Goal: Navigation & Orientation: Find specific page/section

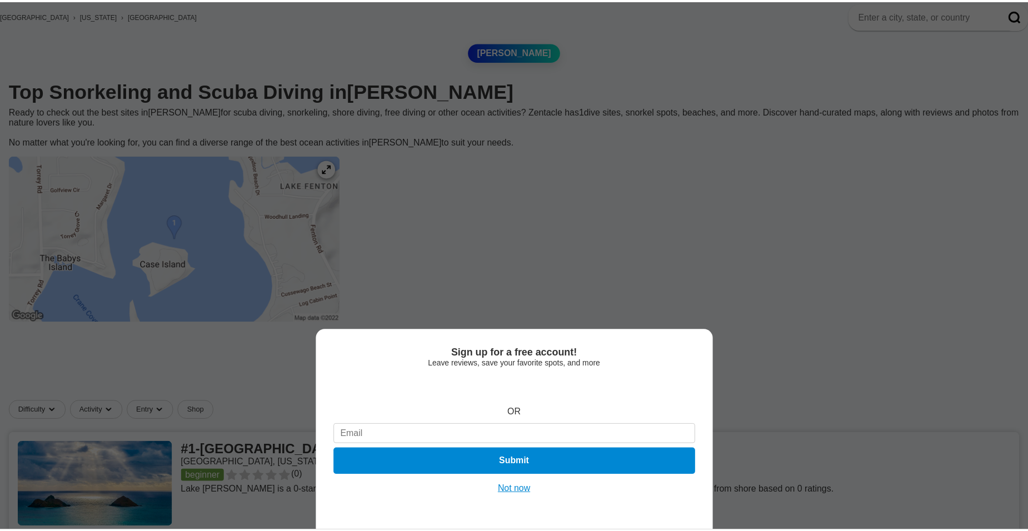
scroll to position [56, 0]
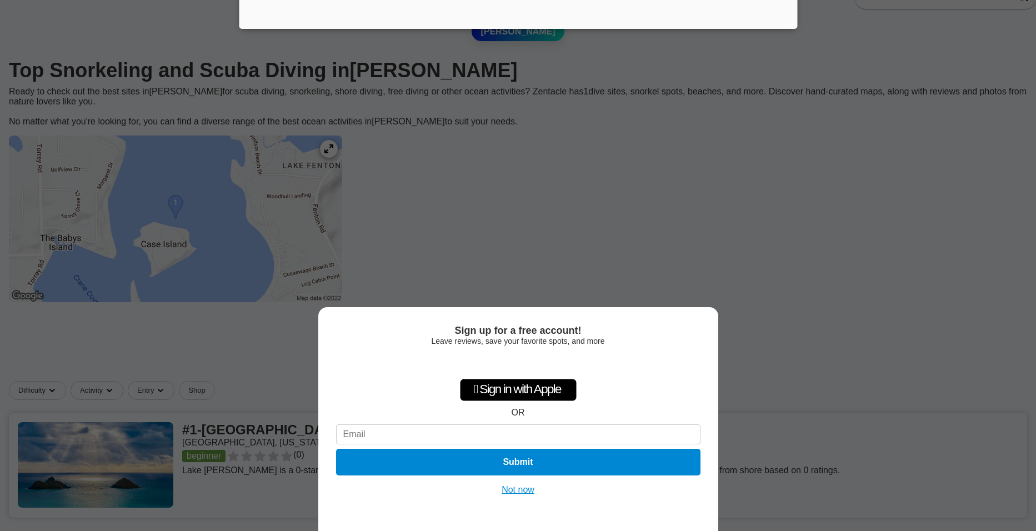
click at [518, 481] on div "Sign up for a free account! Leave reviews, save your favorite spots, and more …" at bounding box center [518, 419] width 400 height 224
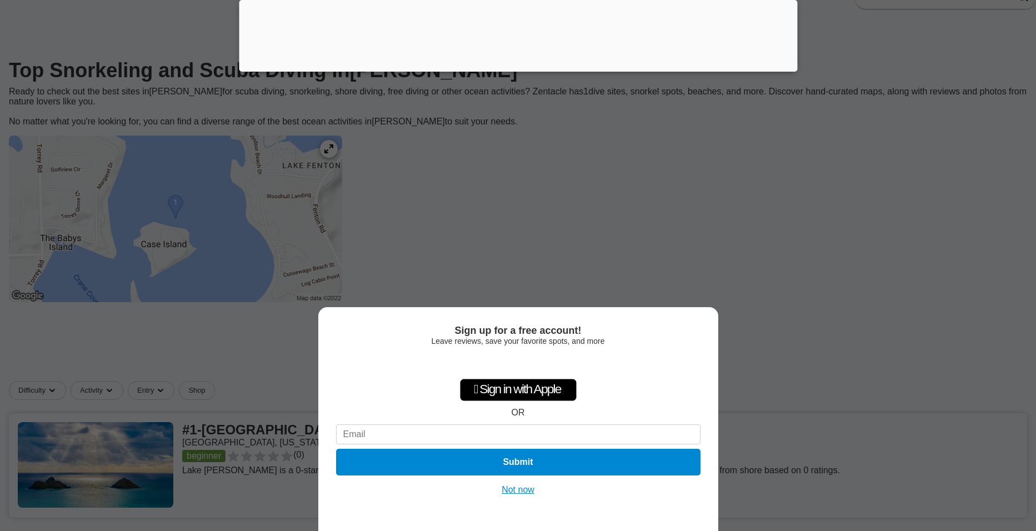
click at [513, 491] on button "Not now" at bounding box center [517, 490] width 39 height 11
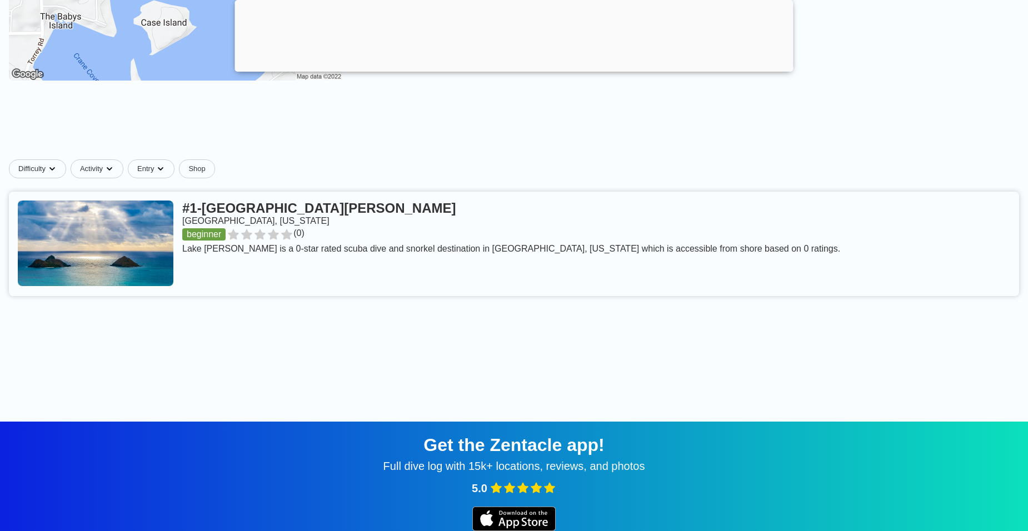
scroll to position [278, 0]
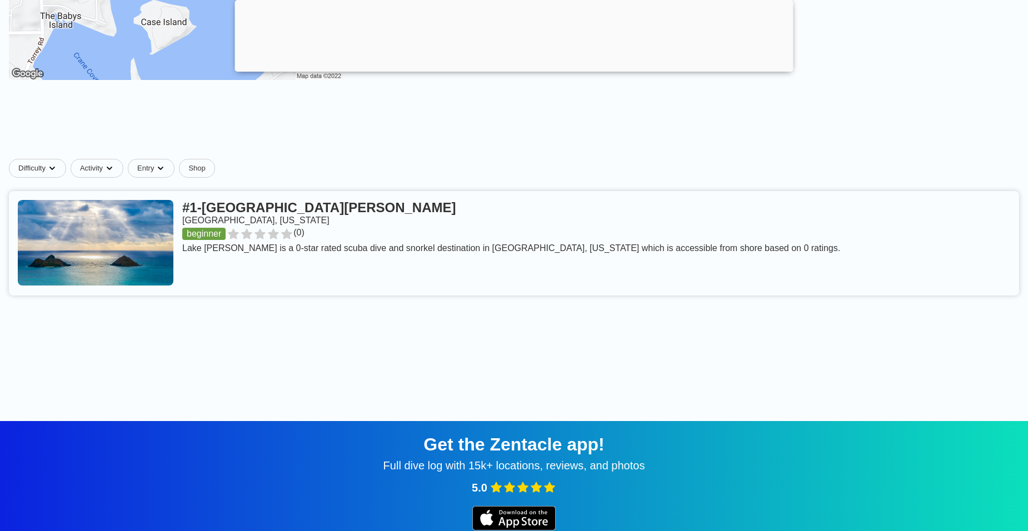
click at [257, 227] on link at bounding box center [514, 243] width 1010 height 104
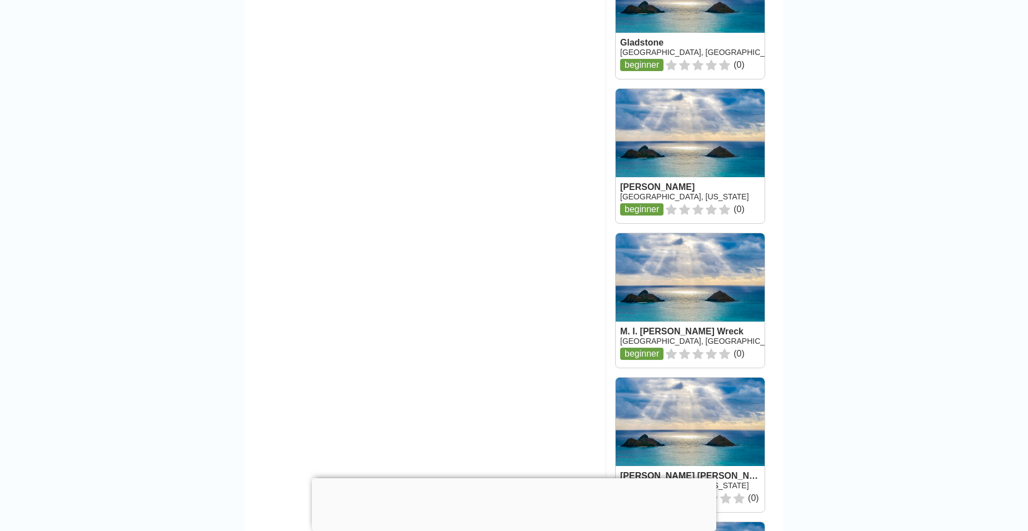
scroll to position [1056, 0]
